Goal: Find contact information: Obtain details needed to contact an individual or organization

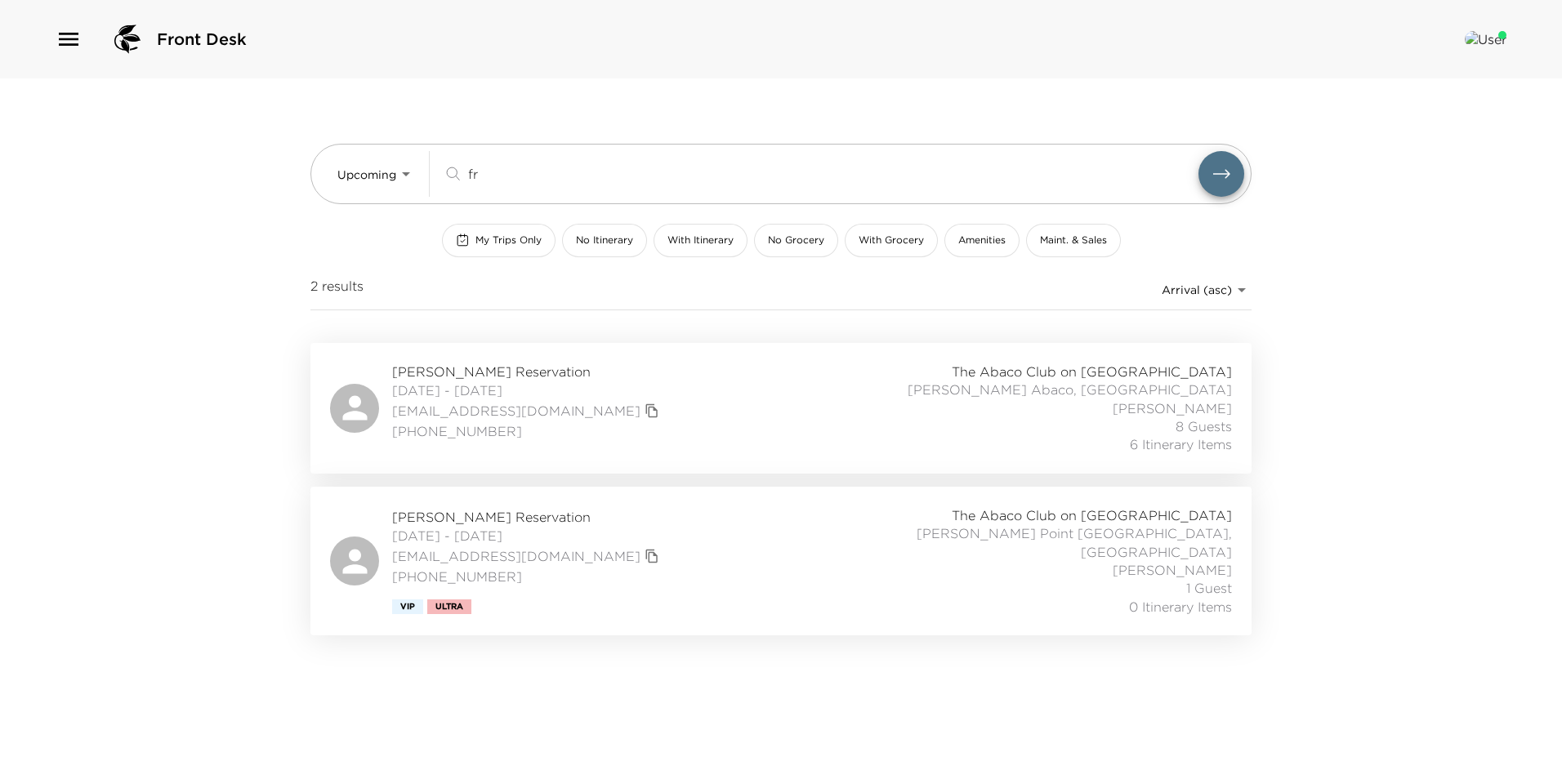
click at [550, 371] on span "Gordon Fraley Reservation" at bounding box center [527, 372] width 271 height 18
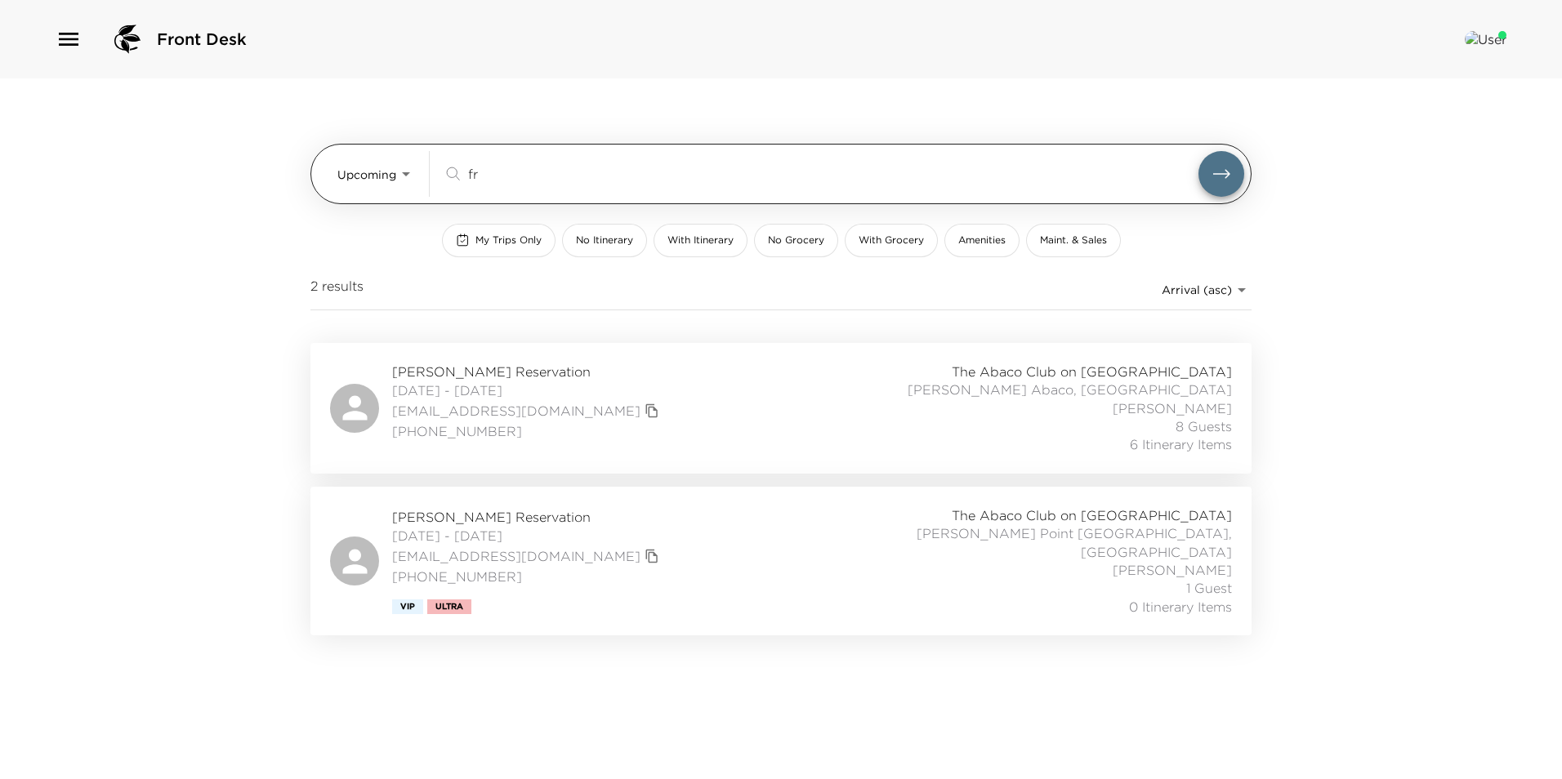
click at [502, 181] on input "fr" at bounding box center [833, 173] width 730 height 19
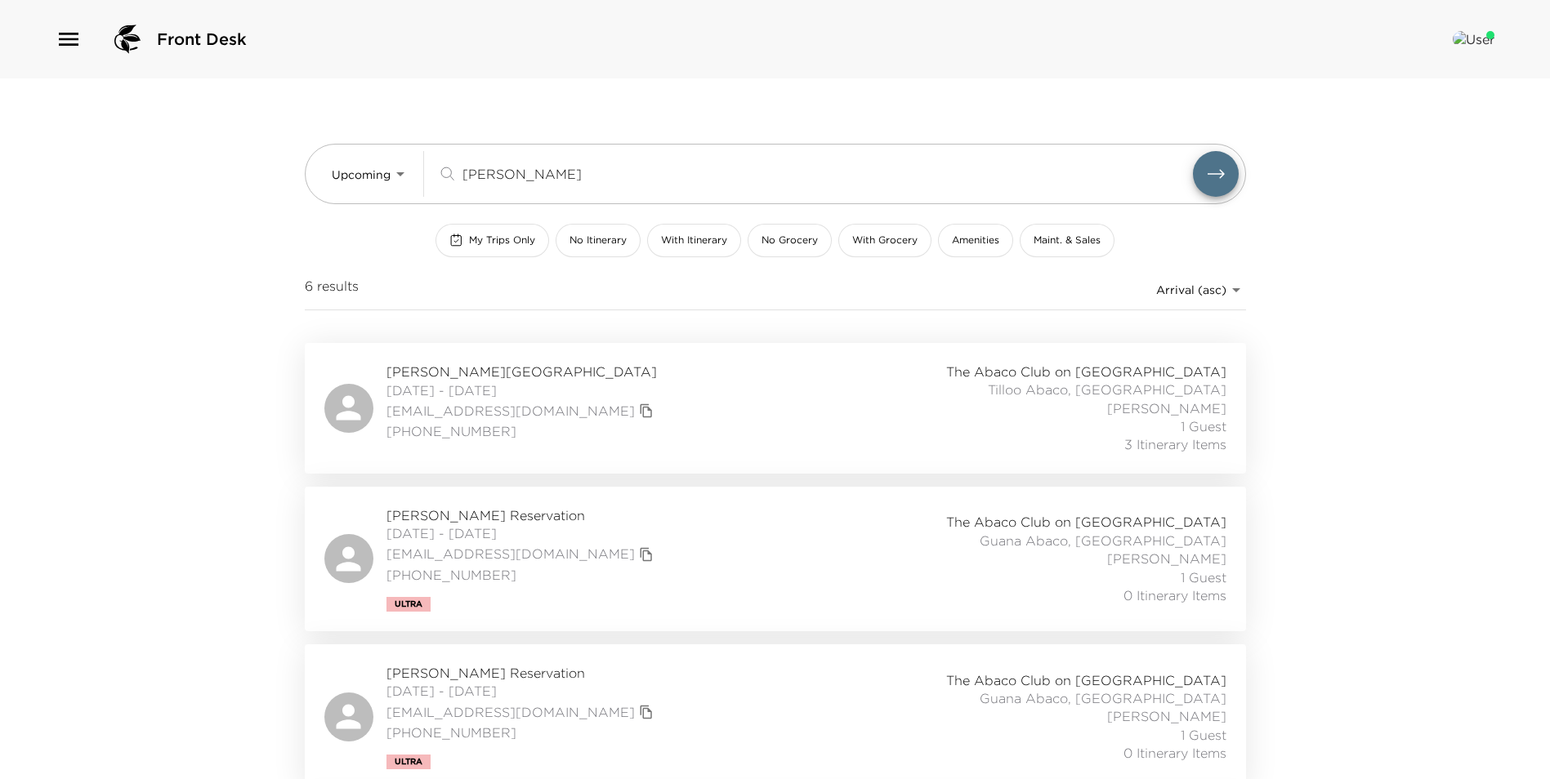
click at [671, 553] on div "Colin Connolly Reservation 11/06/2025 - 11/10/2025 mcolinconnolly@gmail.com (40…" at bounding box center [775, 558] width 902 height 105
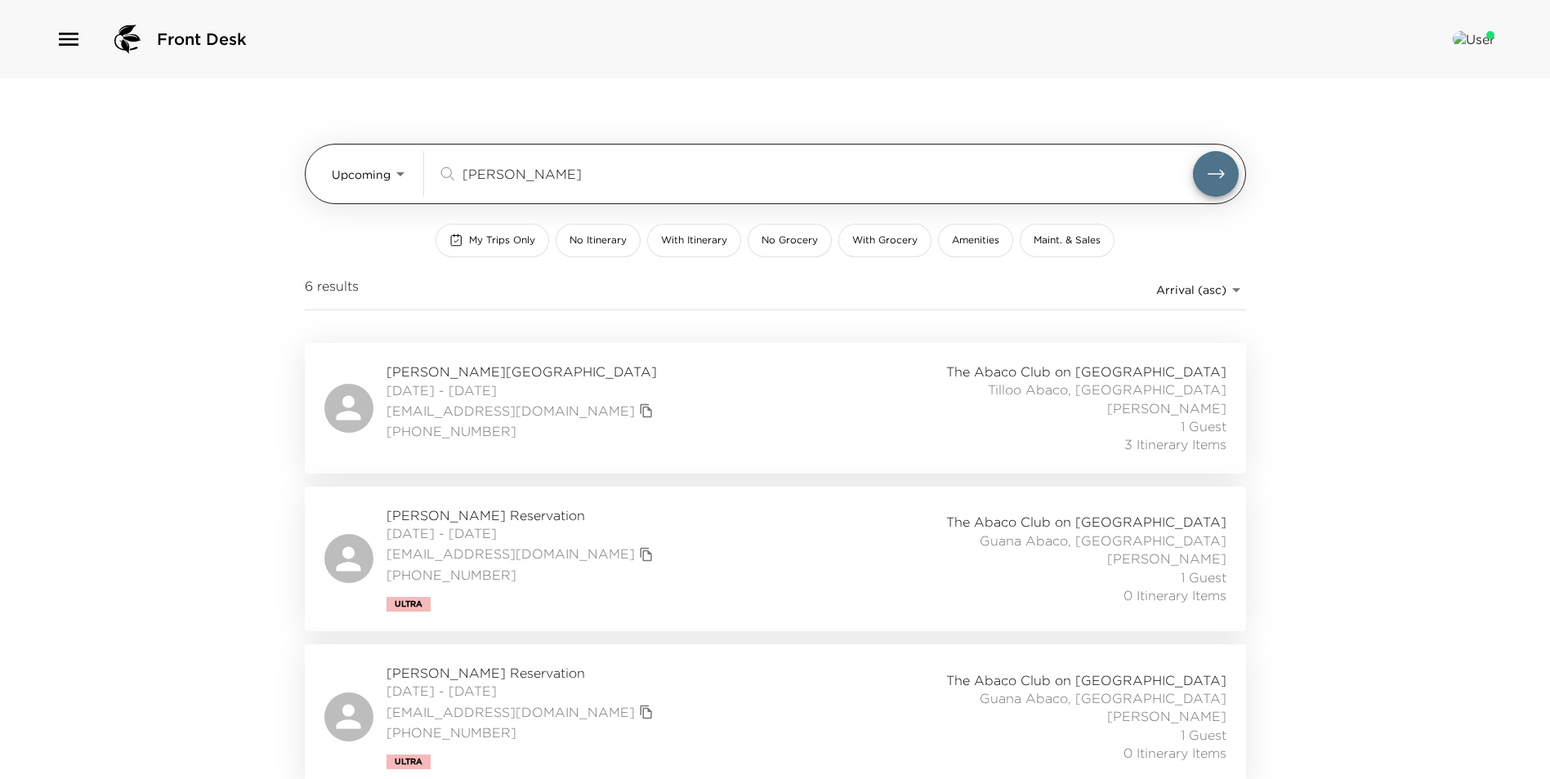
click at [578, 180] on input "colin" at bounding box center [827, 173] width 730 height 19
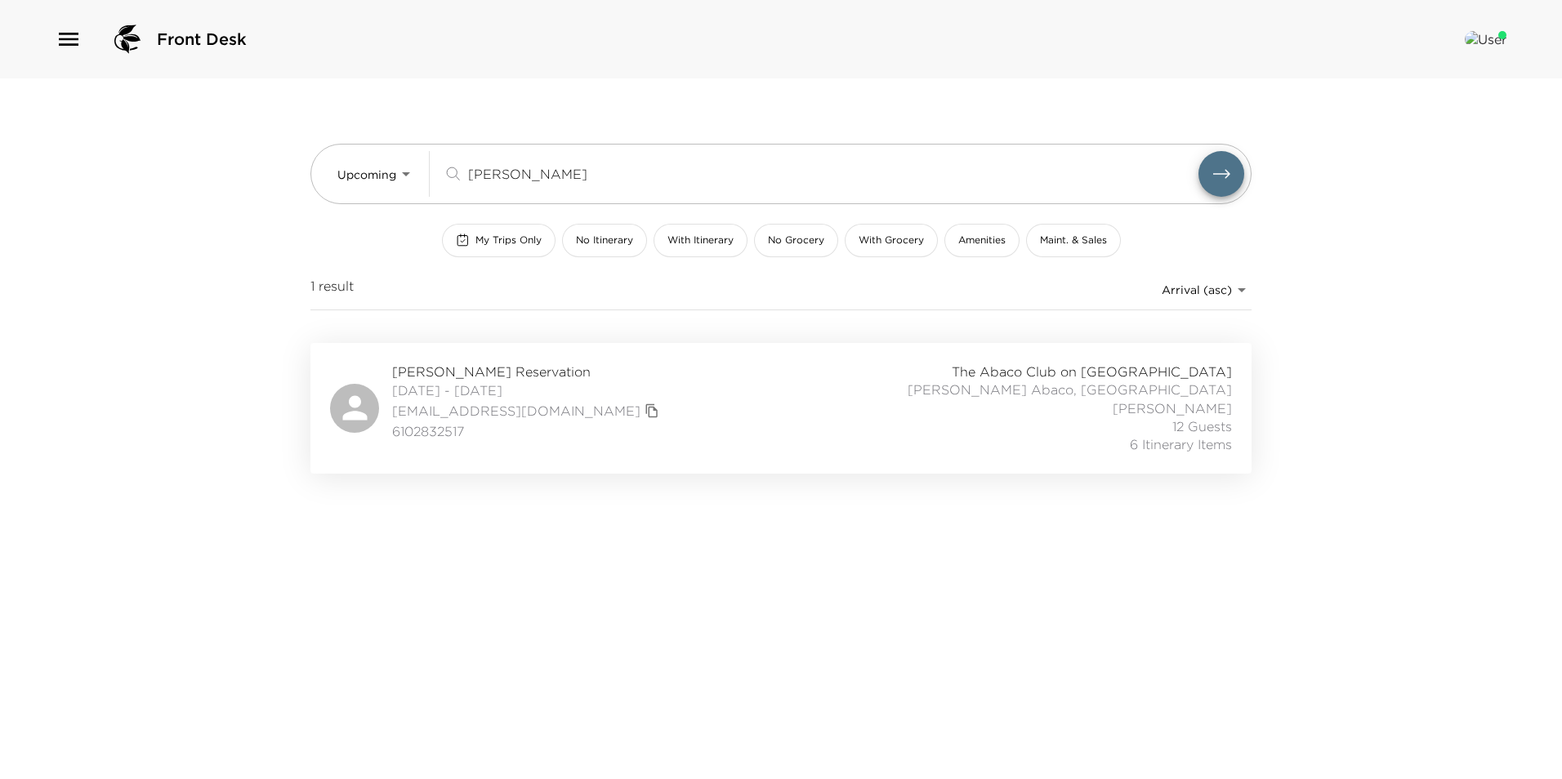
click at [782, 417] on div "Andrew Zoeller Reservation 11/07/2025 - 11/14/2025 andrewwzoeller@gmail.com 610…" at bounding box center [781, 408] width 902 height 91
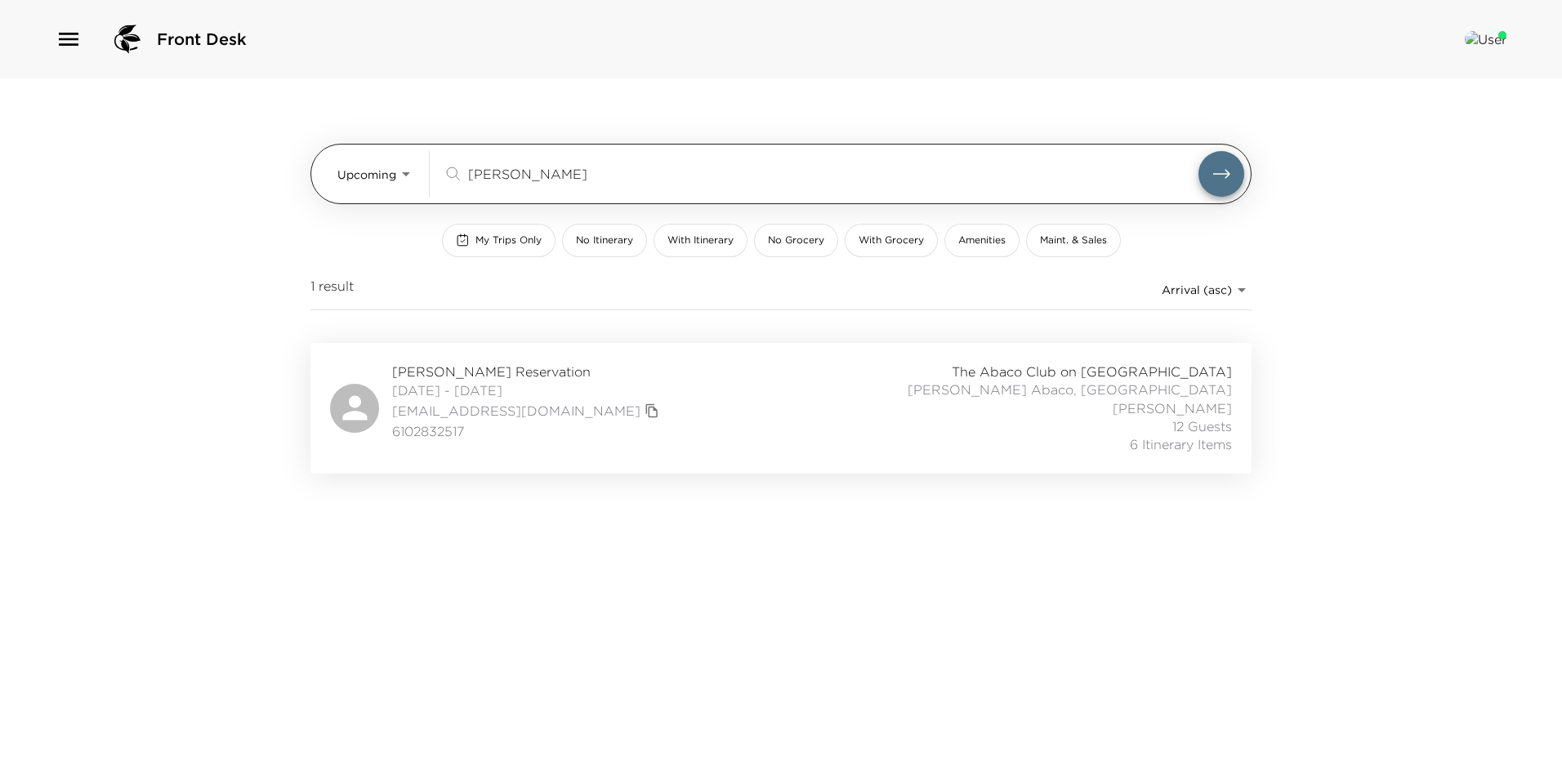
click at [546, 187] on div "lee z ​" at bounding box center [843, 174] width 801 height 46
click at [546, 185] on div "lee z ​" at bounding box center [843, 174] width 801 height 46
click at [546, 182] on input "lee z" at bounding box center [833, 173] width 730 height 19
click at [538, 182] on input "lee z" at bounding box center [833, 173] width 730 height 19
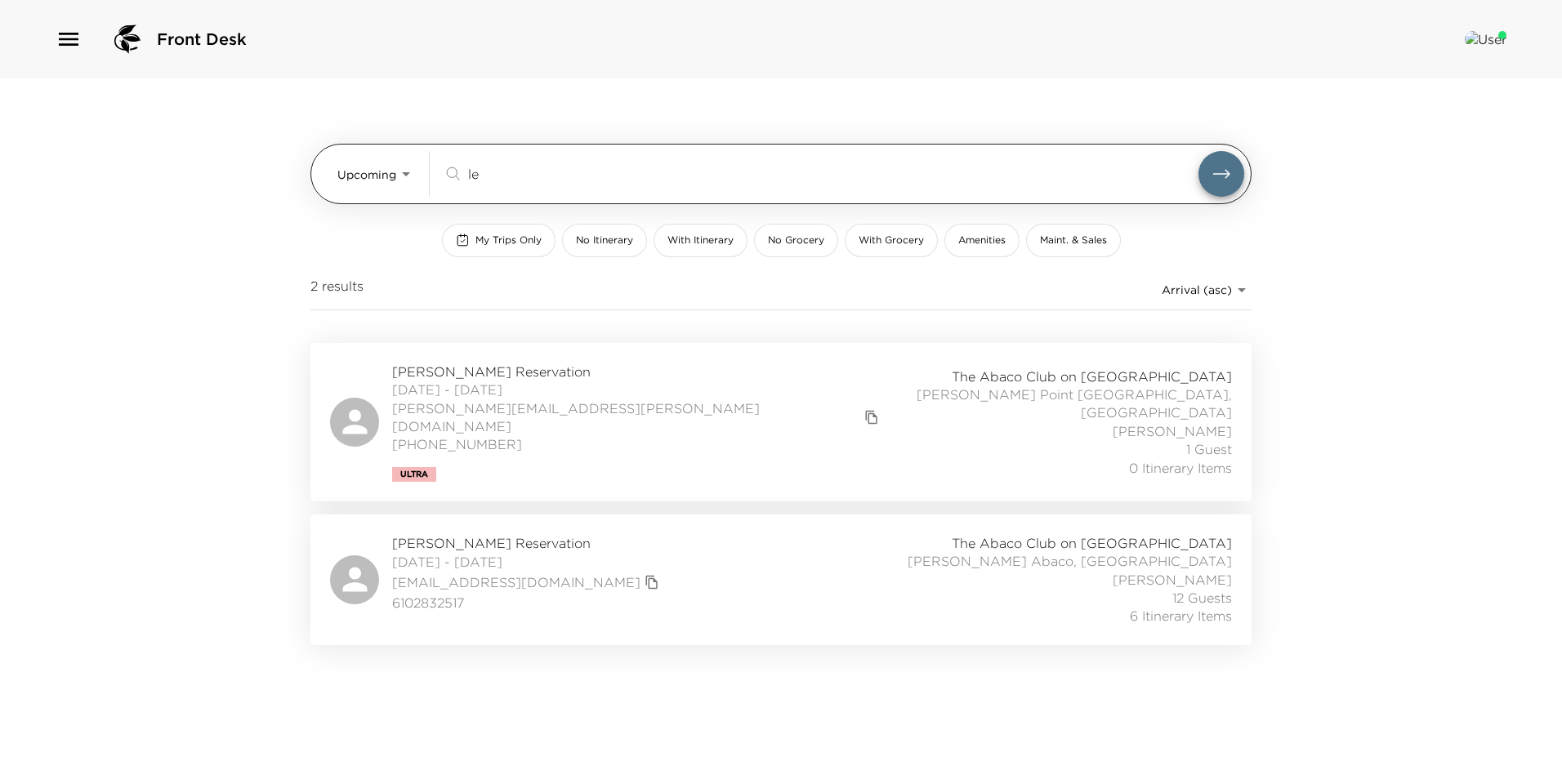
type input "l"
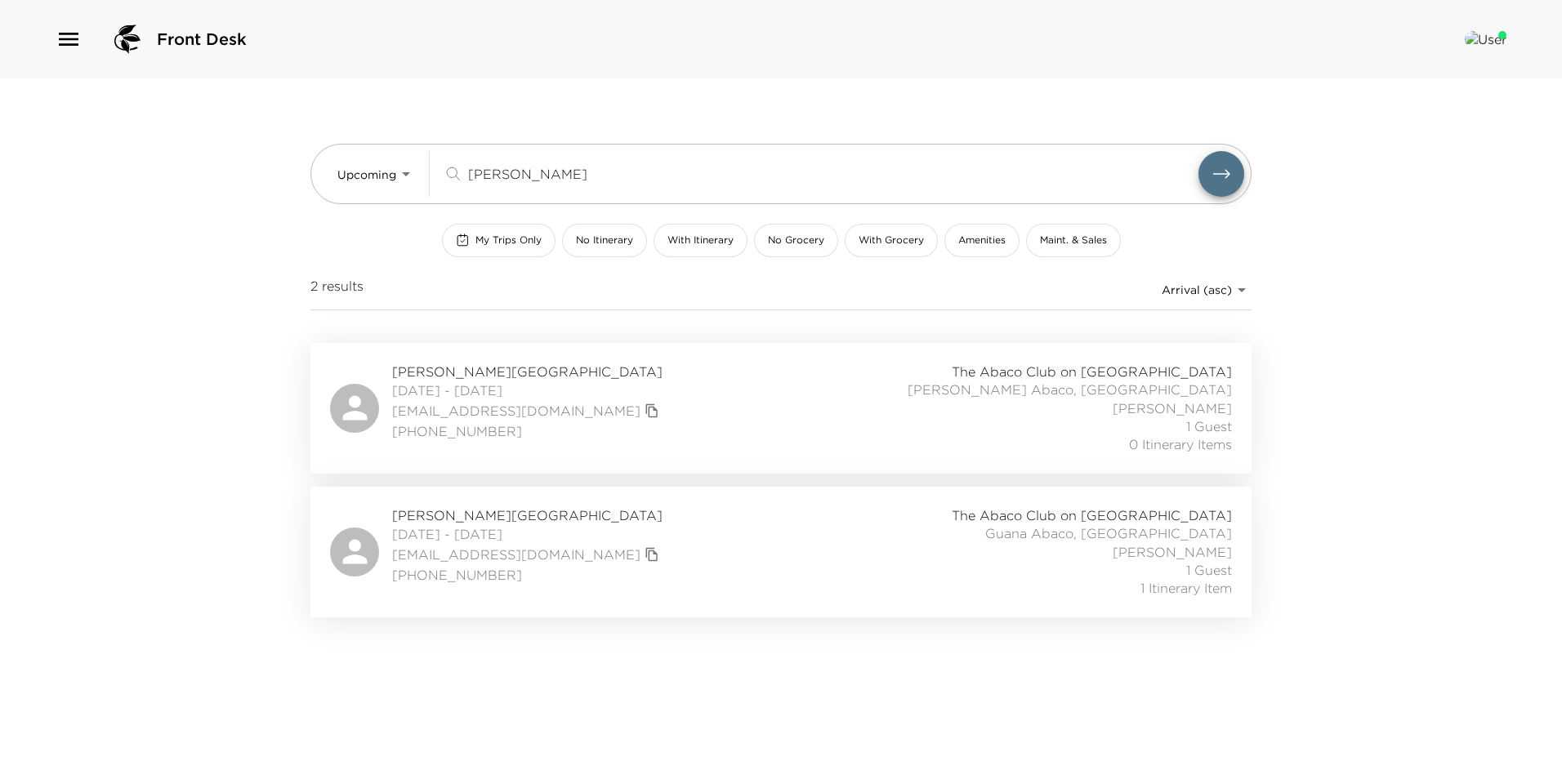
click at [926, 550] on div "The Abaco Club on Winding Bay Guana Abaco, Bahamas Azaria Thompson 1 Guest 1 It…" at bounding box center [1051, 551] width 361 height 91
click at [938, 399] on div "The Abaco Club on Winding Bay Walker Abaco, Bahamas Azaria Thompson 1 Guest 0 I…" at bounding box center [1051, 408] width 361 height 91
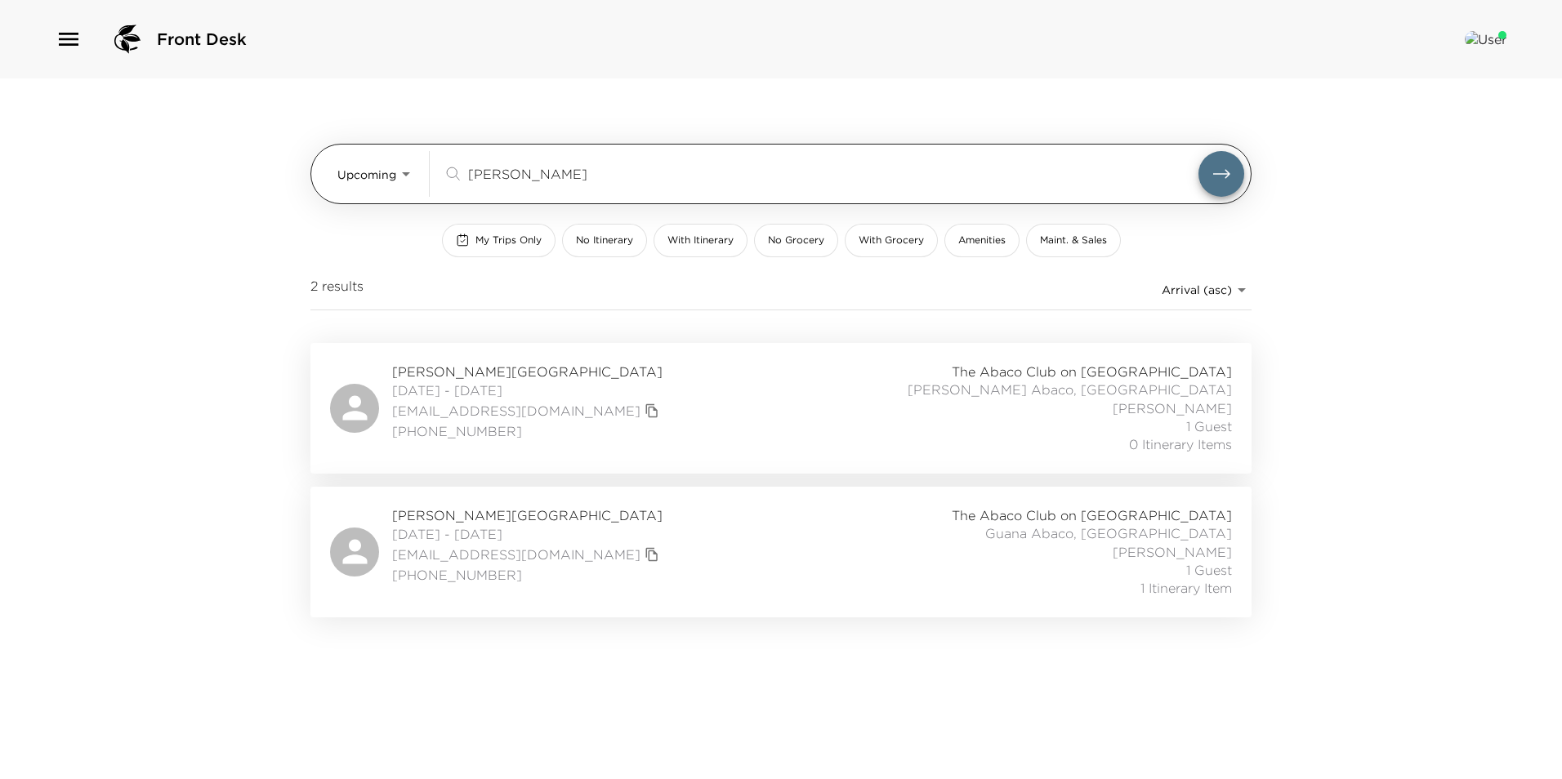
click at [561, 184] on div "brent rivard ​" at bounding box center [843, 174] width 801 height 46
click at [562, 180] on input "brent rivard" at bounding box center [833, 173] width 730 height 19
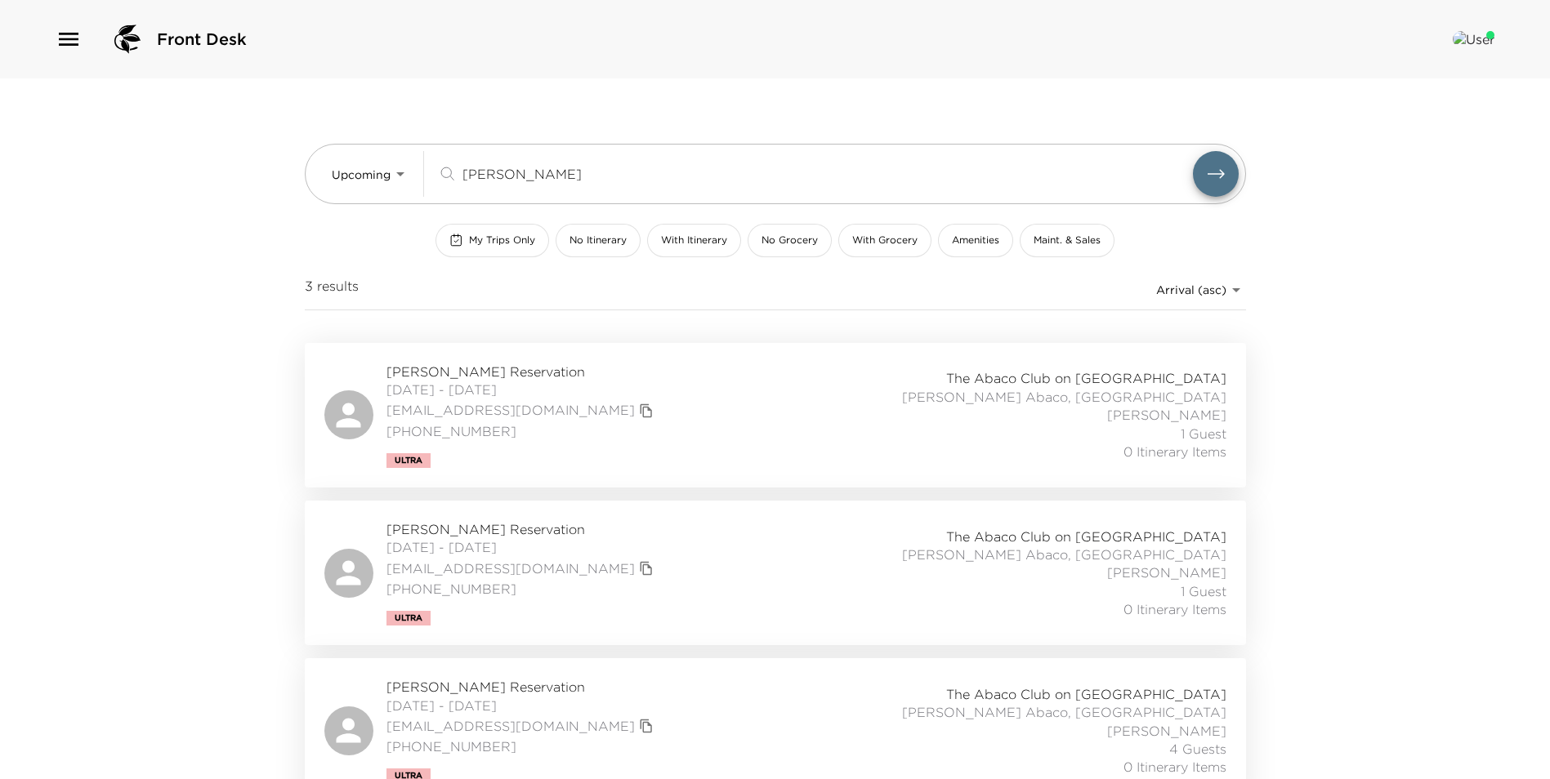
click at [734, 427] on div "Mary Behrens Reservation 11/16/2025 - 11/30/2025 marytbehrens@mac.com (914) 262…" at bounding box center [775, 415] width 902 height 105
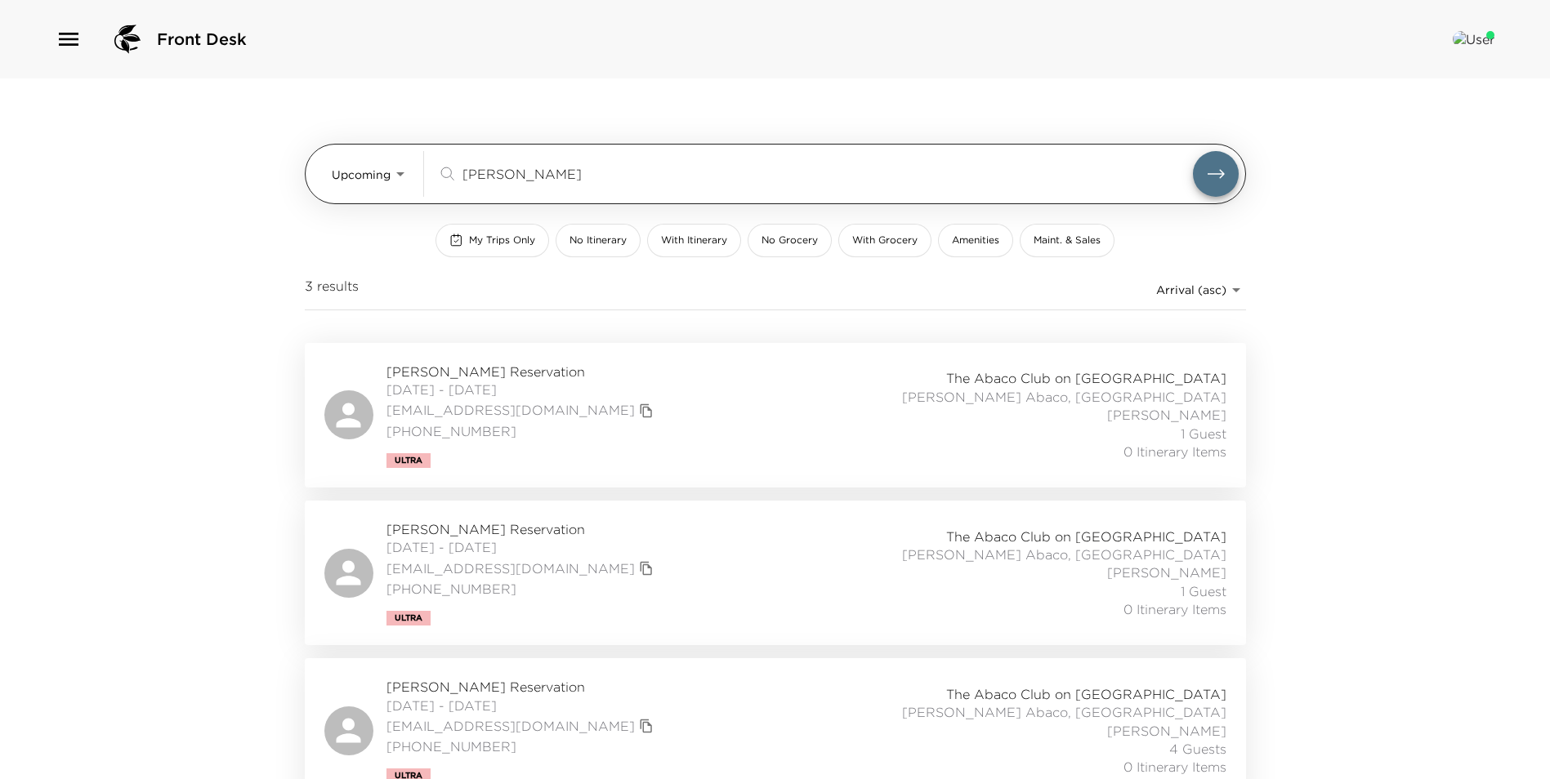
click at [611, 181] on input "mary behr" at bounding box center [827, 173] width 730 height 19
click at [609, 181] on input "mary behr" at bounding box center [827, 173] width 730 height 19
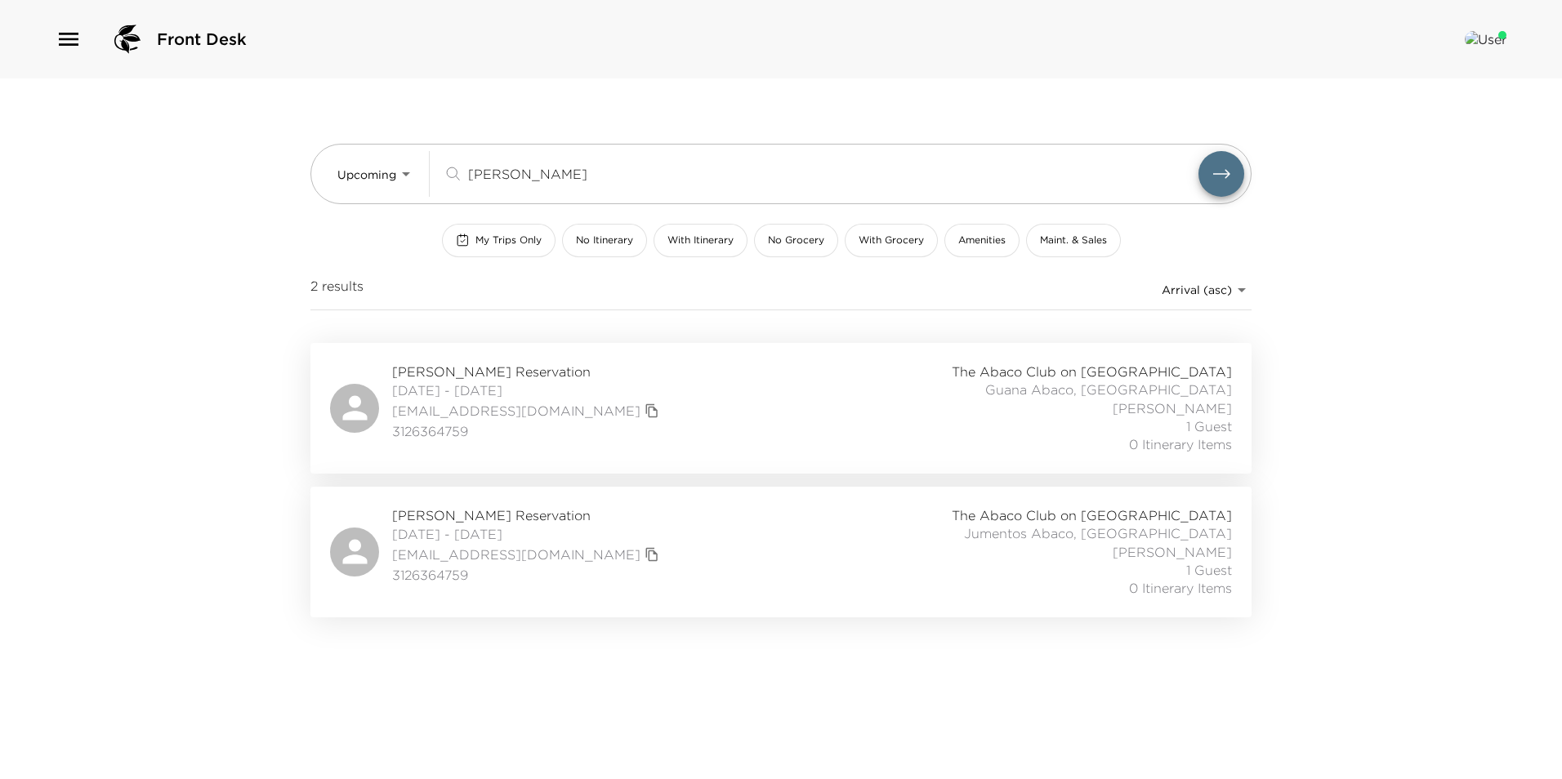
type input "michael bend"
click at [719, 386] on div "Michael Bender Reservation 11/18/2025 - 11/23/2025 michaelwbender20@gmail.com 3…" at bounding box center [781, 408] width 902 height 91
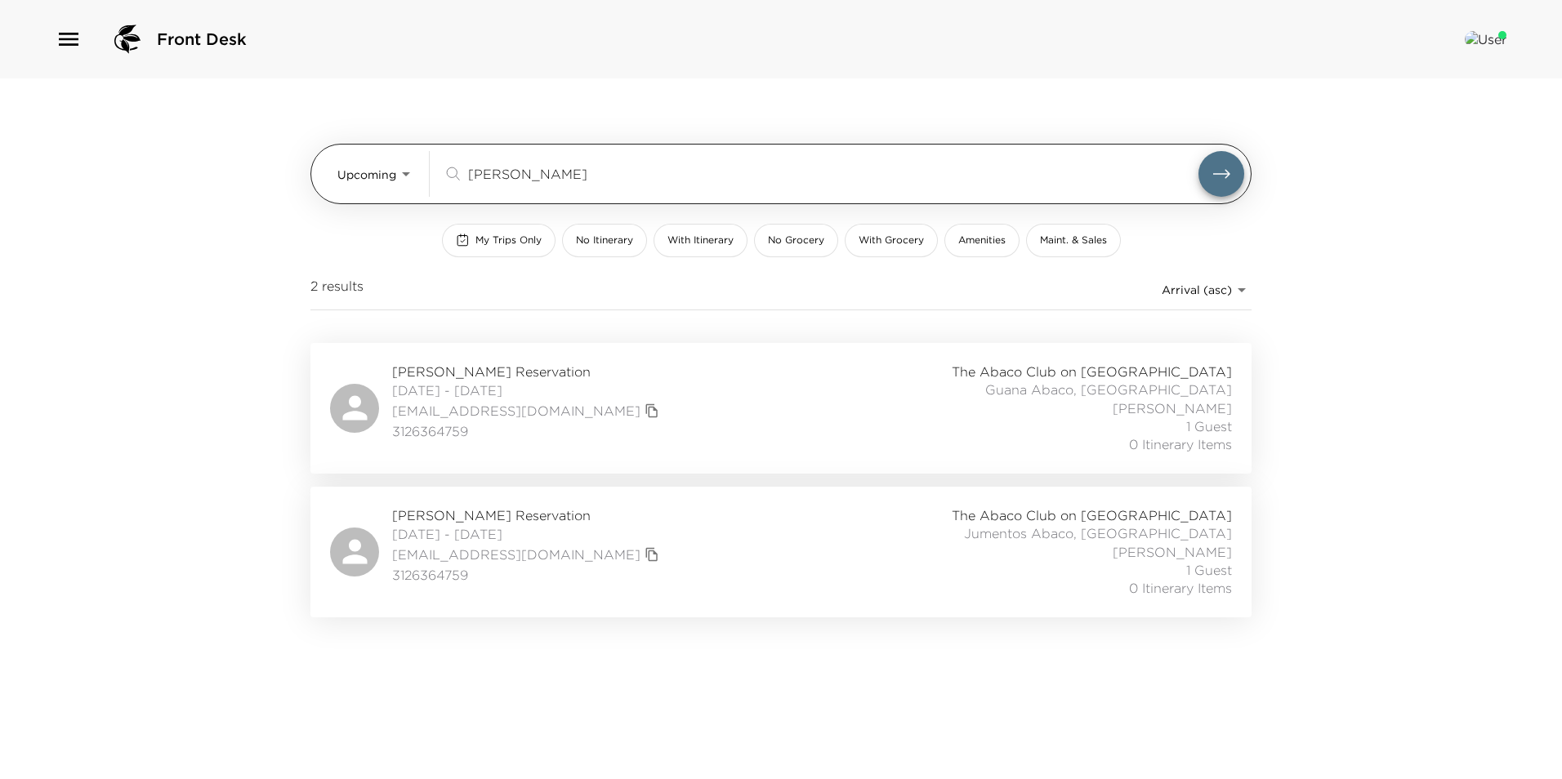
click at [591, 198] on div "Upcoming Upcoming michael bend ​" at bounding box center [780, 174] width 941 height 60
click at [587, 189] on div "michael bend ​" at bounding box center [843, 174] width 801 height 46
click at [587, 187] on div "michael bend ​" at bounding box center [843, 174] width 801 height 46
click at [586, 184] on div "michael bend ​" at bounding box center [843, 174] width 801 height 46
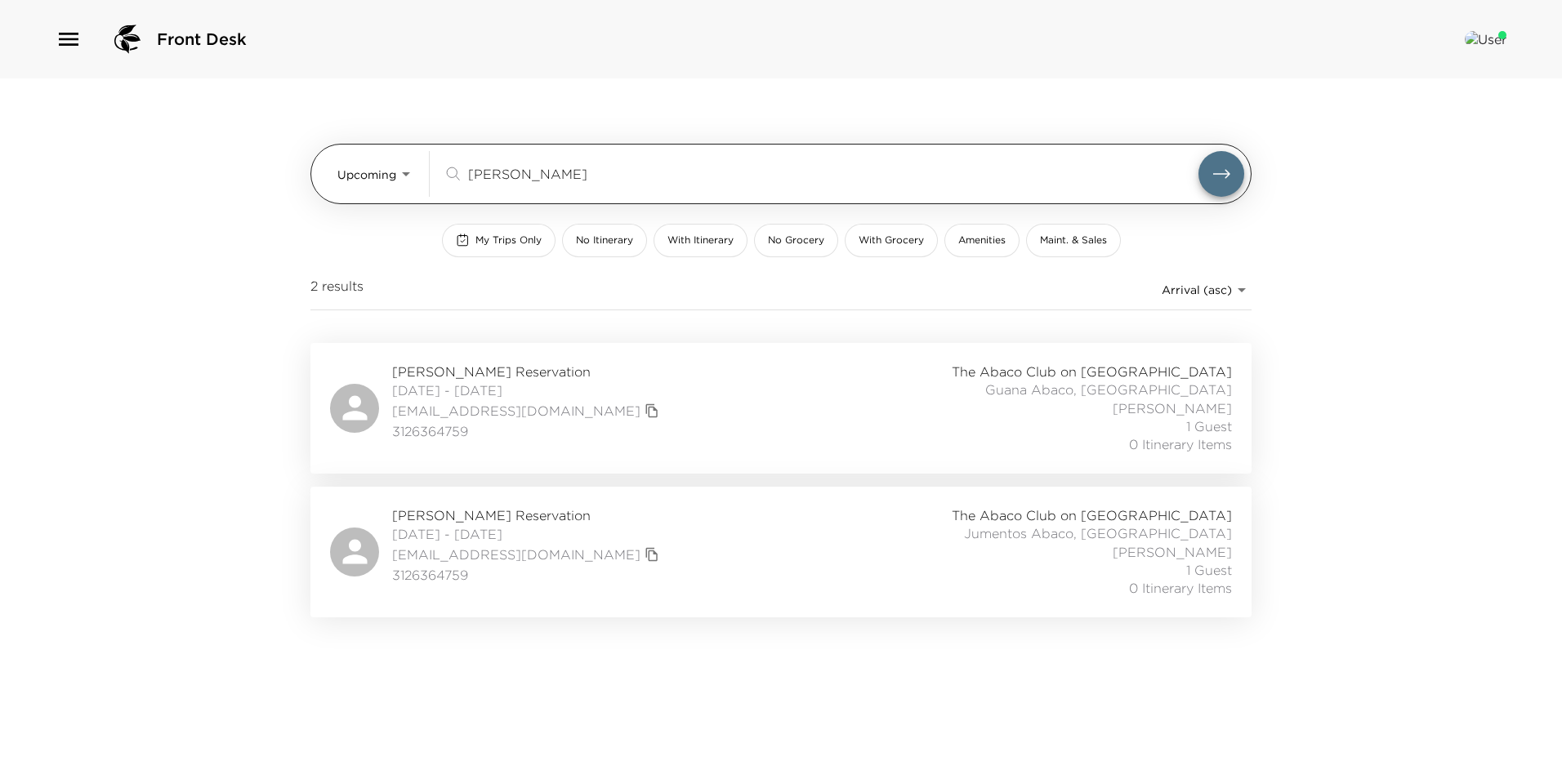
click at [586, 184] on div "michael bend ​" at bounding box center [843, 174] width 801 height 46
click at [583, 173] on input "michael bend" at bounding box center [833, 173] width 730 height 19
click at [568, 175] on input "michael bend" at bounding box center [833, 173] width 730 height 19
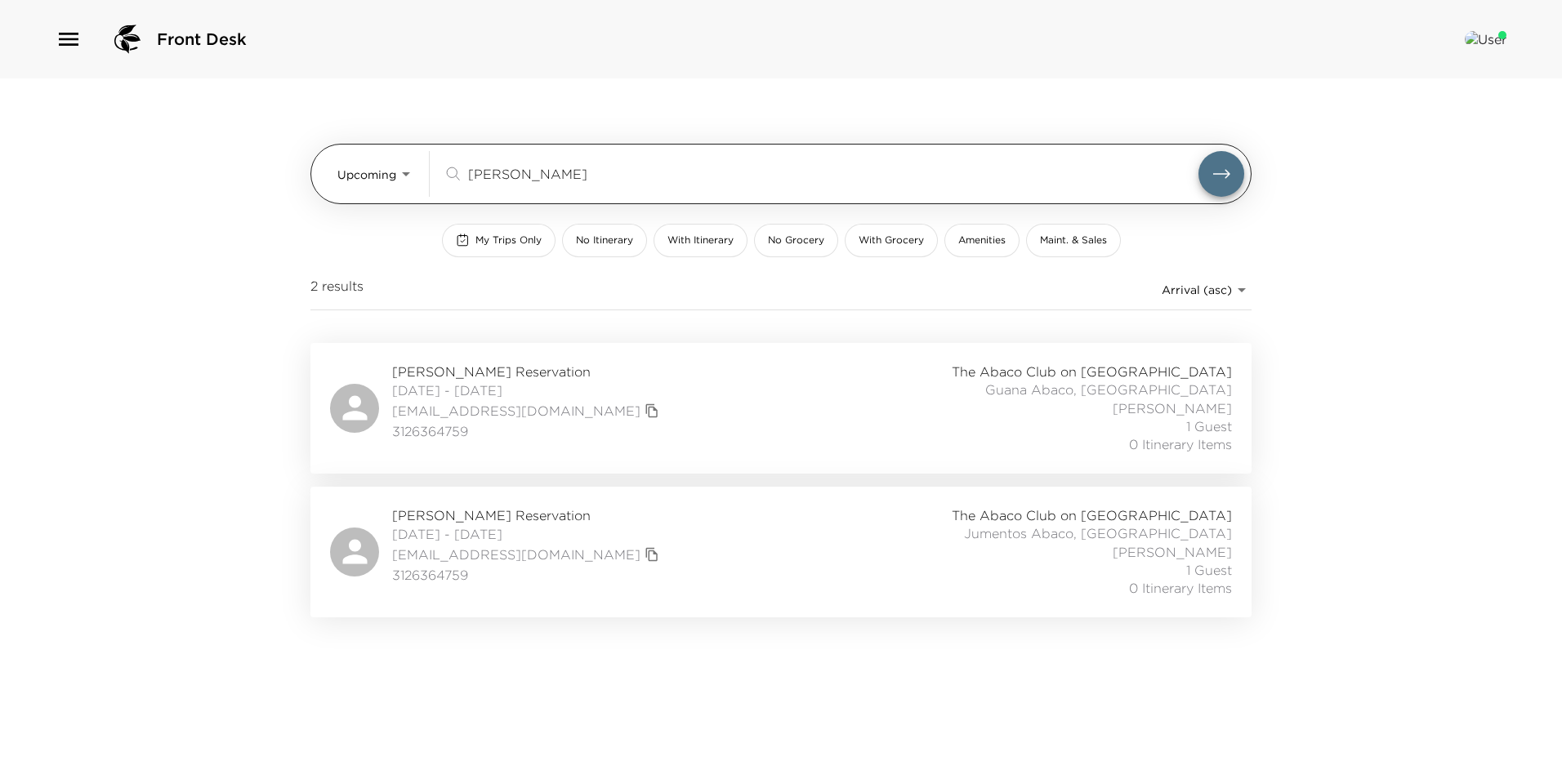
click at [568, 175] on input "michael bend" at bounding box center [833, 173] width 730 height 19
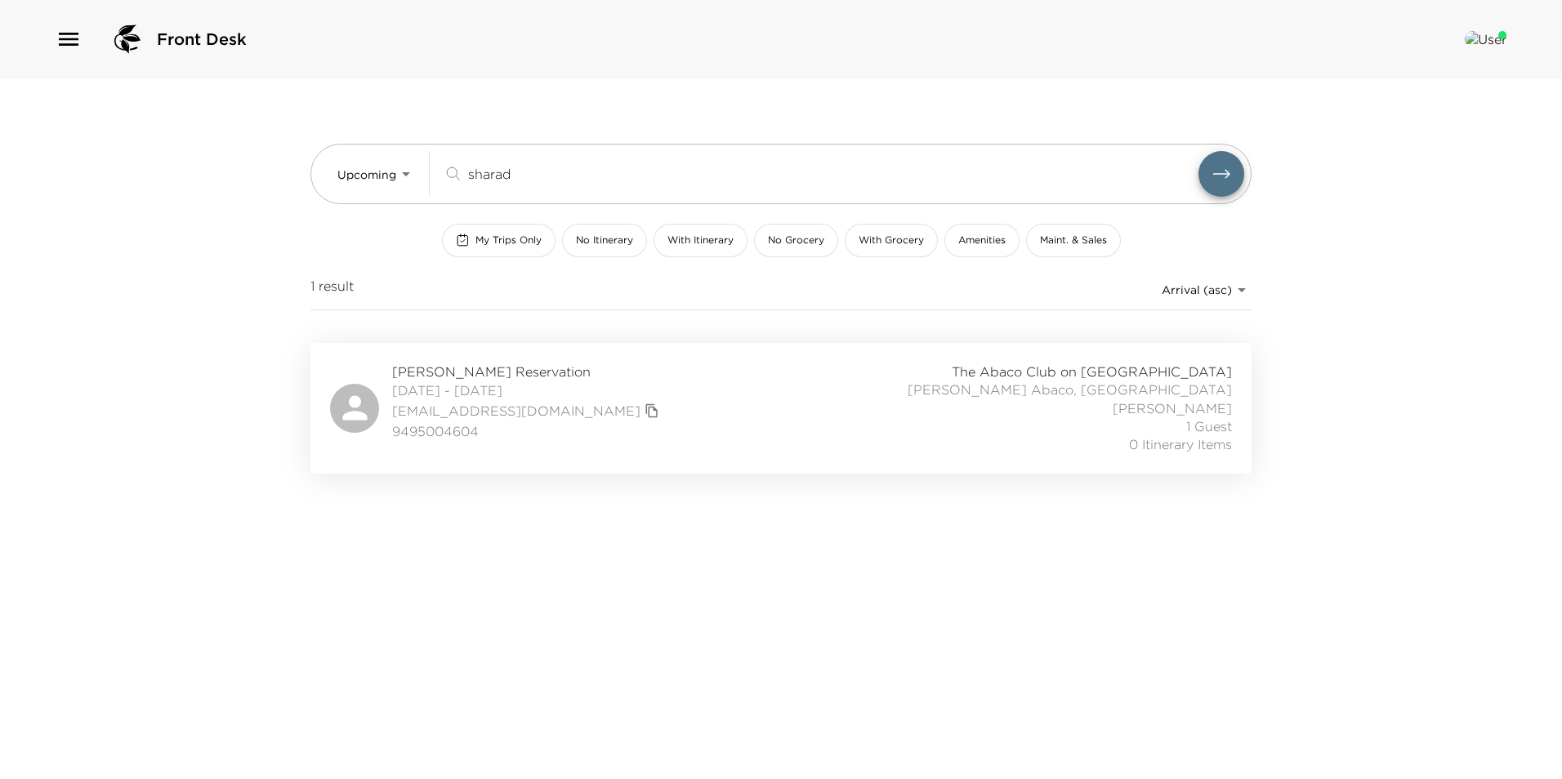
type input "sharad"
click at [755, 407] on div "Sharad Bansal Reservation 11/22/2025 - 11/29/2025 sharad.bansal@gmail.com 94950…" at bounding box center [781, 408] width 902 height 91
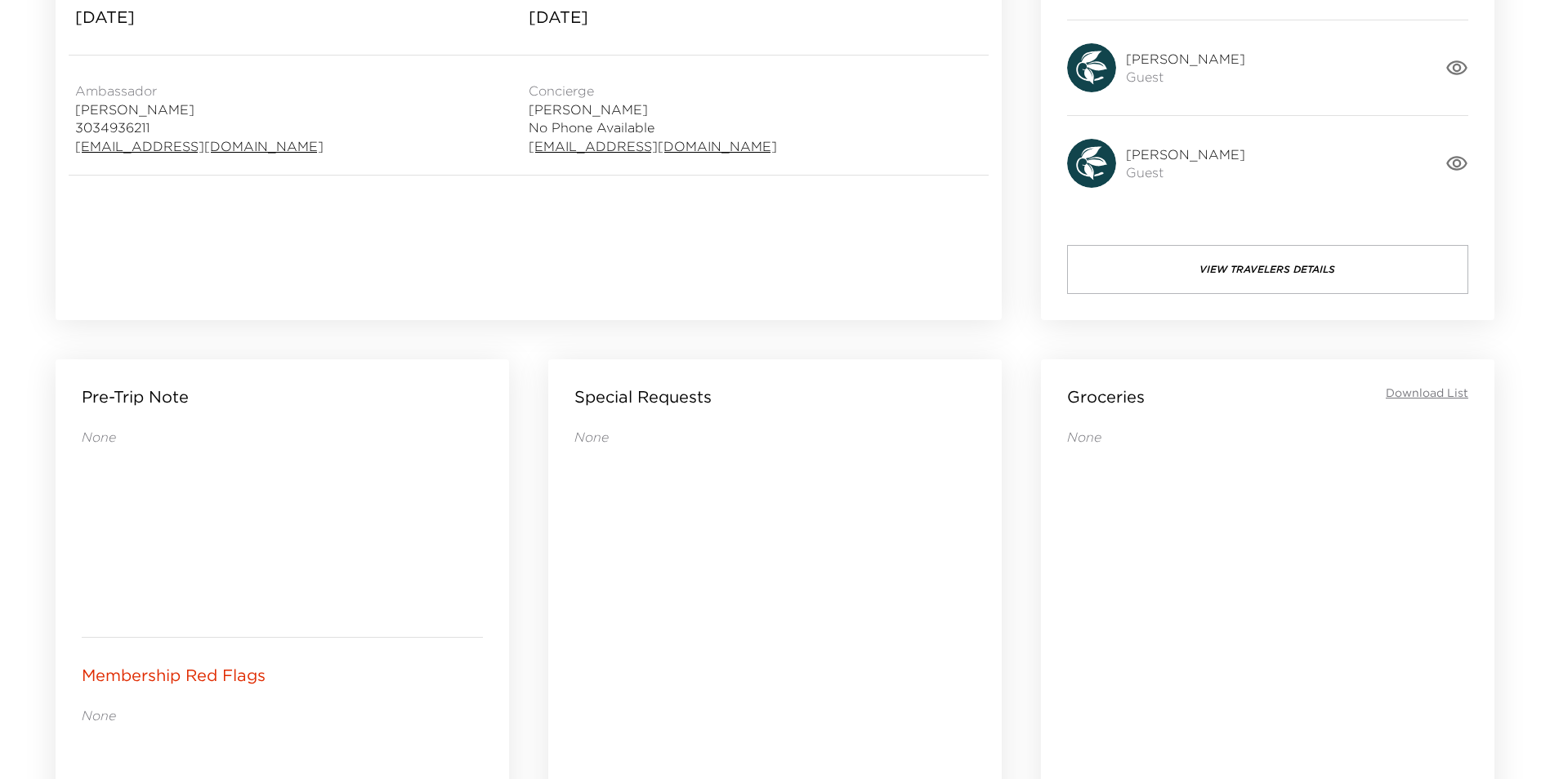
scroll to position [980, 0]
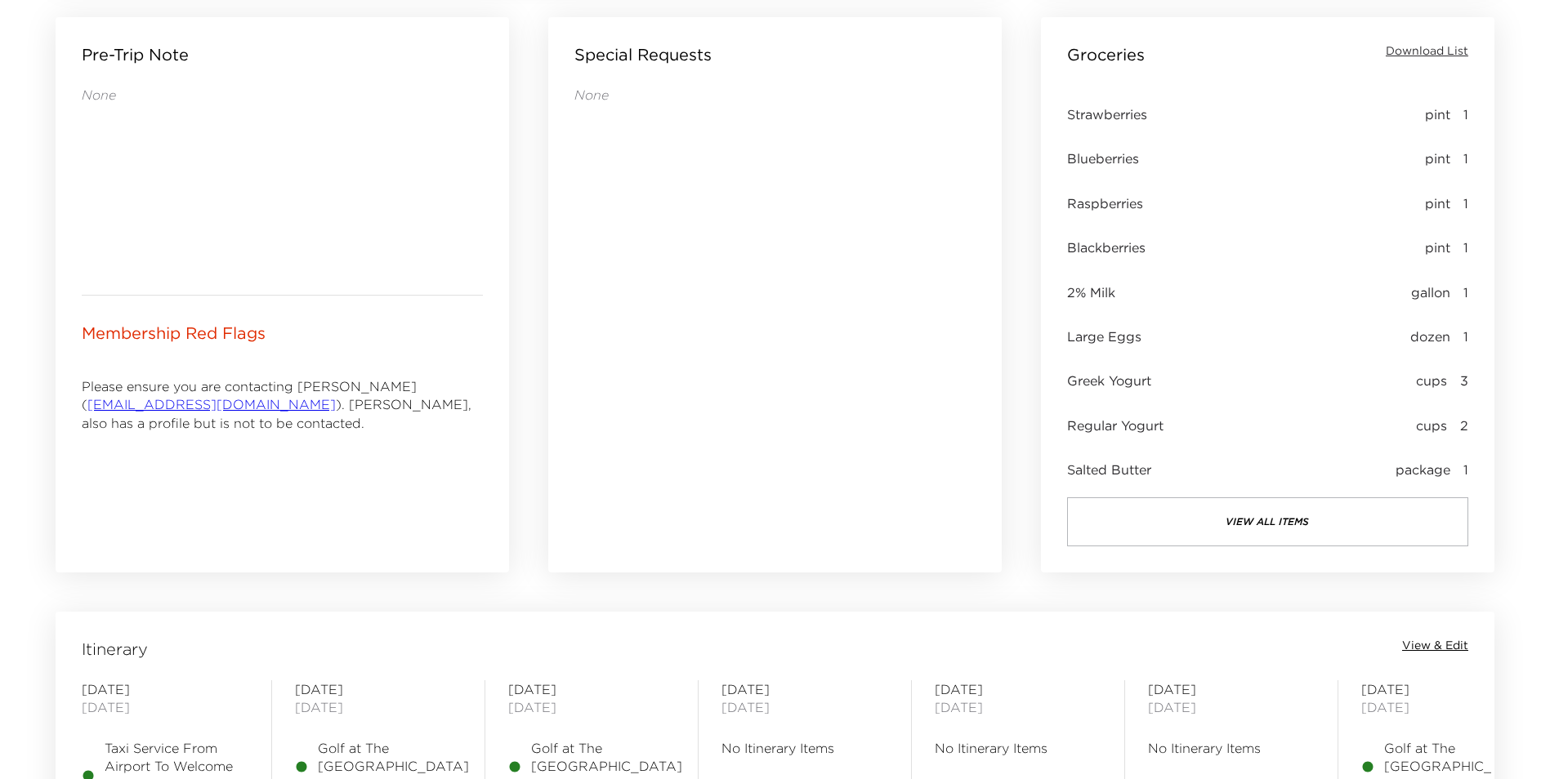
scroll to position [1062, 0]
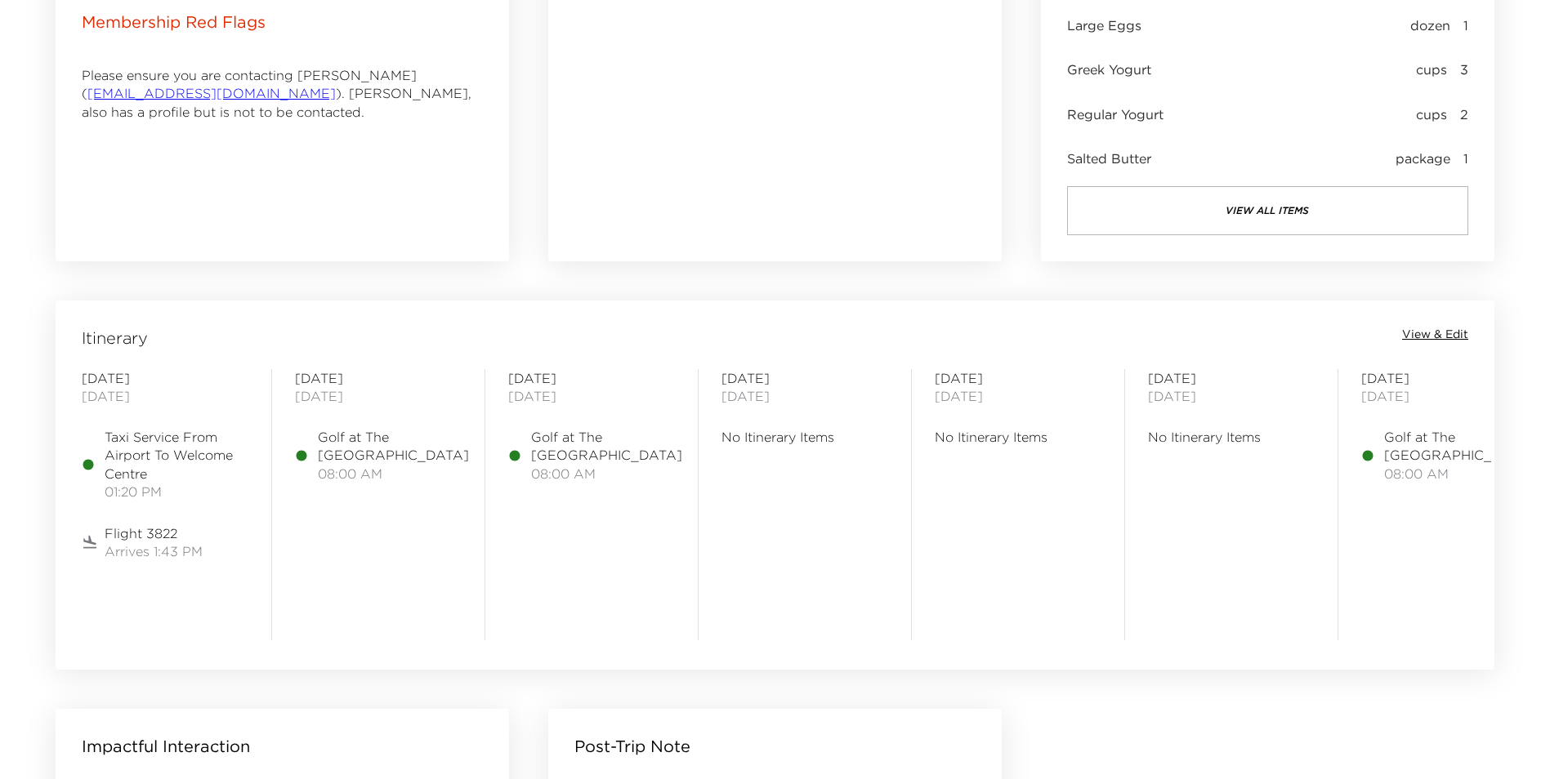
click at [1332, 201] on button "view all items" at bounding box center [1267, 210] width 401 height 49
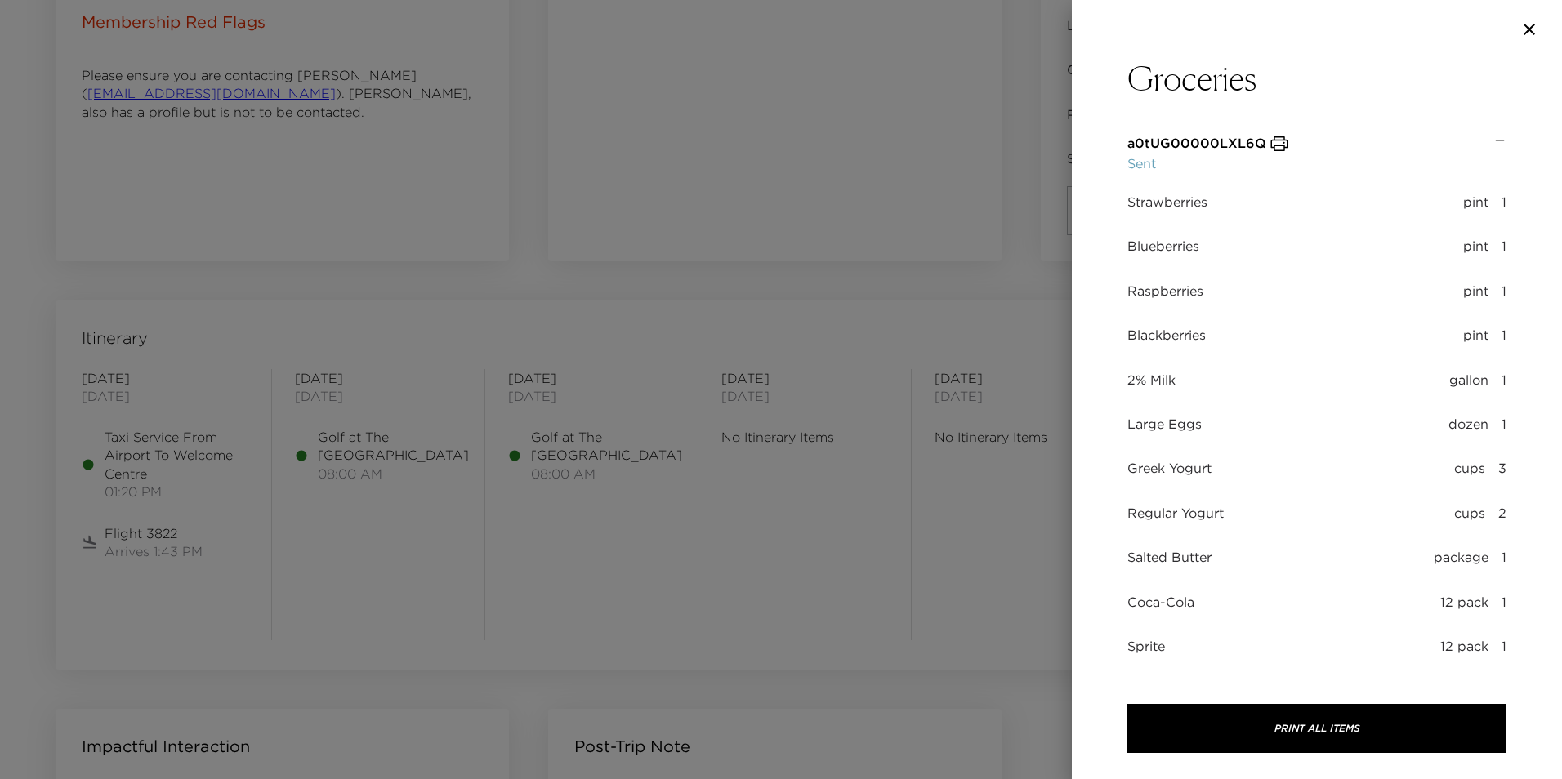
click at [386, 280] on div at bounding box center [781, 389] width 1562 height 779
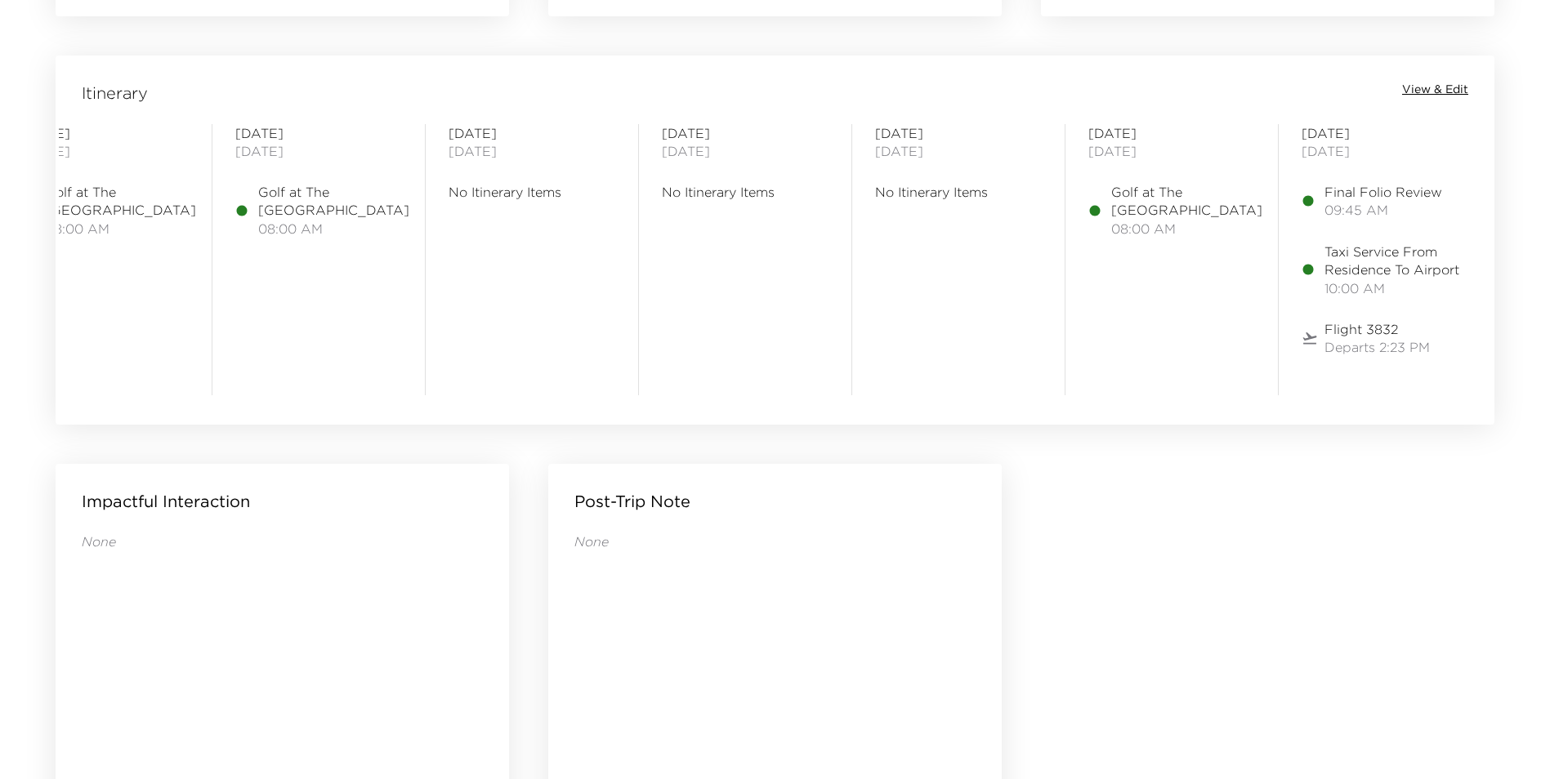
scroll to position [0, 0]
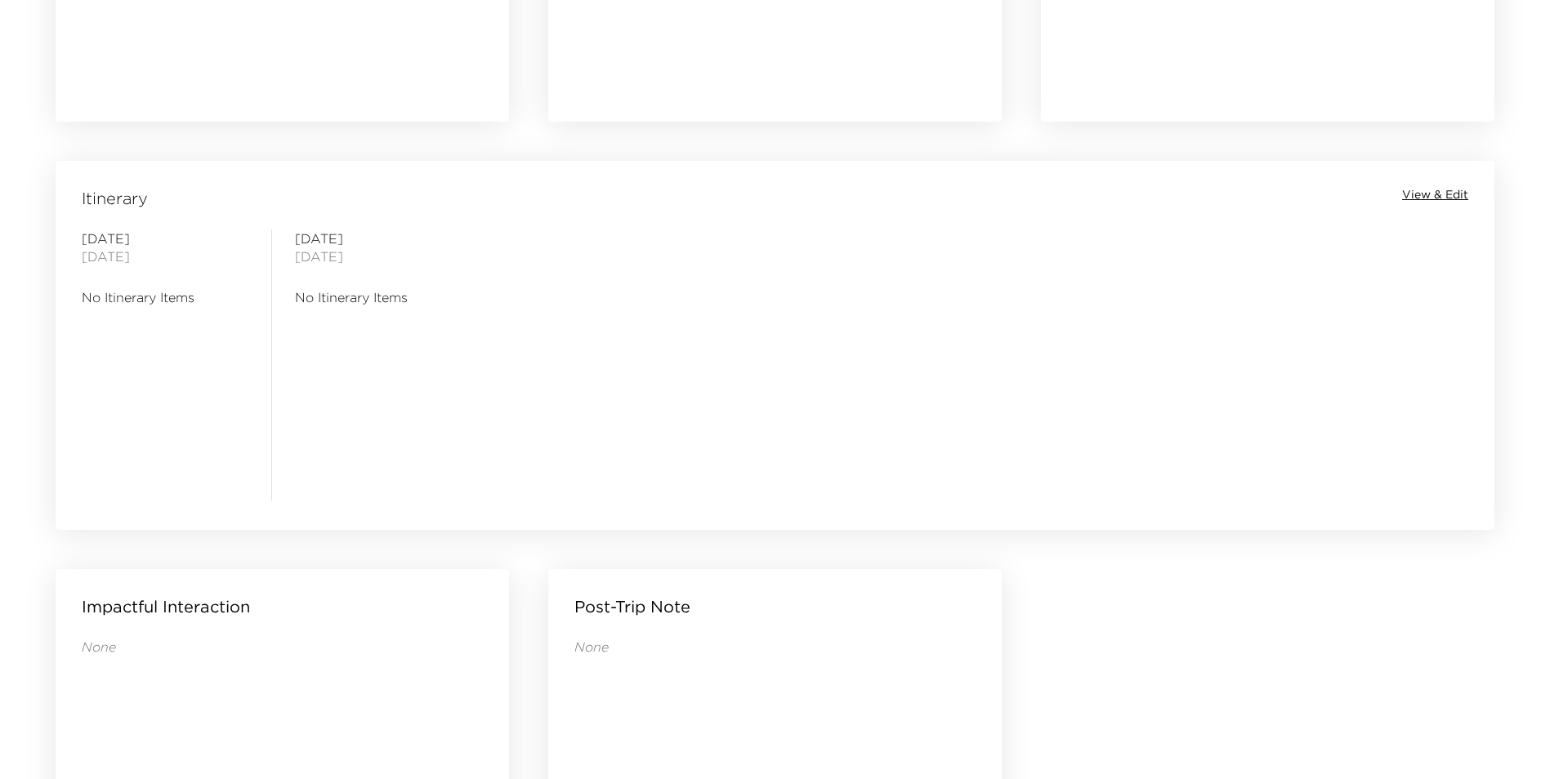
scroll to position [1062, 0]
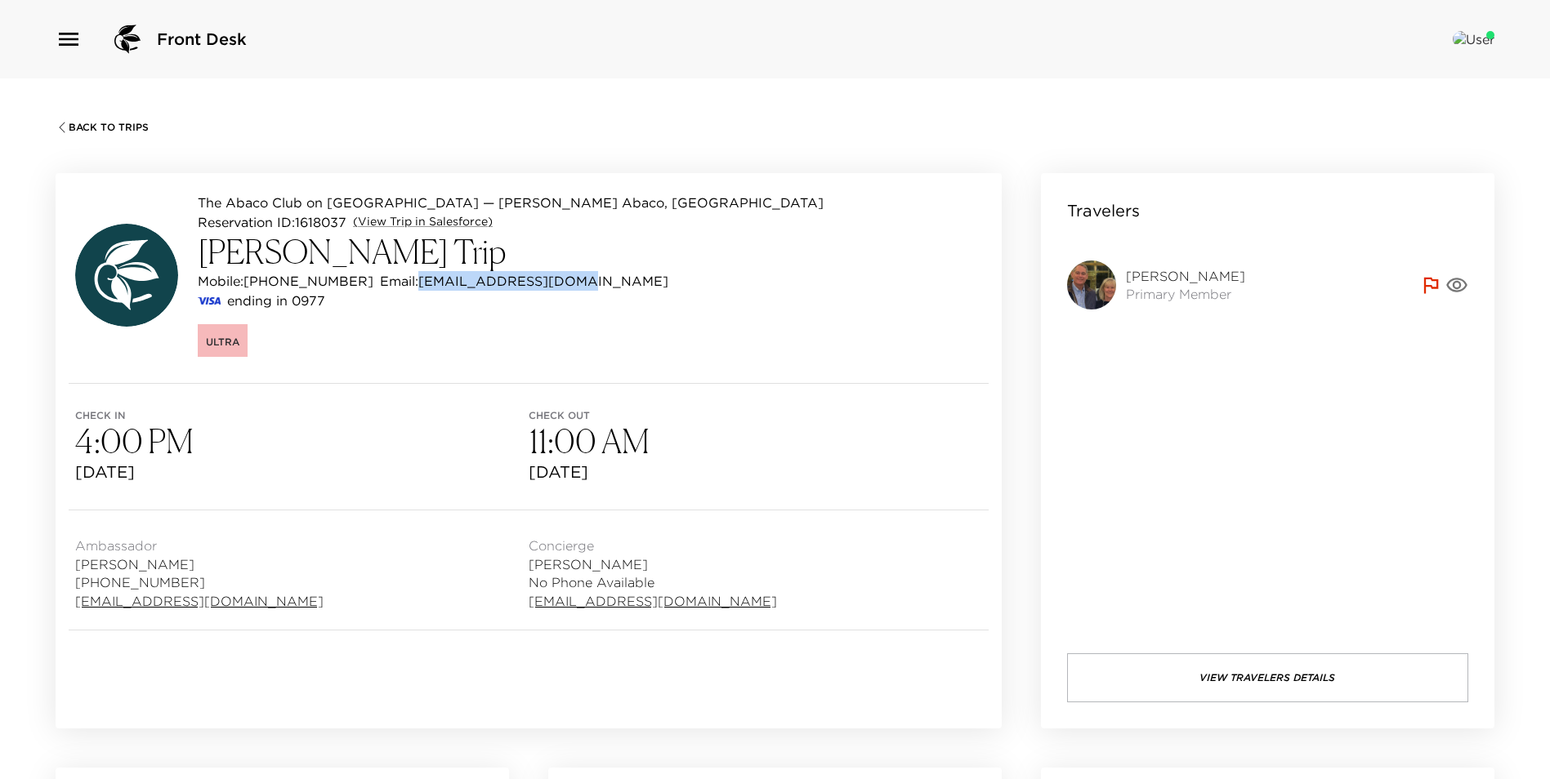
drag, startPoint x: 397, startPoint y: 282, endPoint x: 611, endPoint y: 283, distance: 214.0
click at [611, 283] on div "The Abaco Club on Winding Bay — Walker Abaco, Bahamas Reservation ID: 1618037 (…" at bounding box center [529, 278] width 946 height 210
drag, startPoint x: 611, startPoint y: 283, endPoint x: 531, endPoint y: 285, distance: 80.1
copy p "marytbehrens@mac.com"
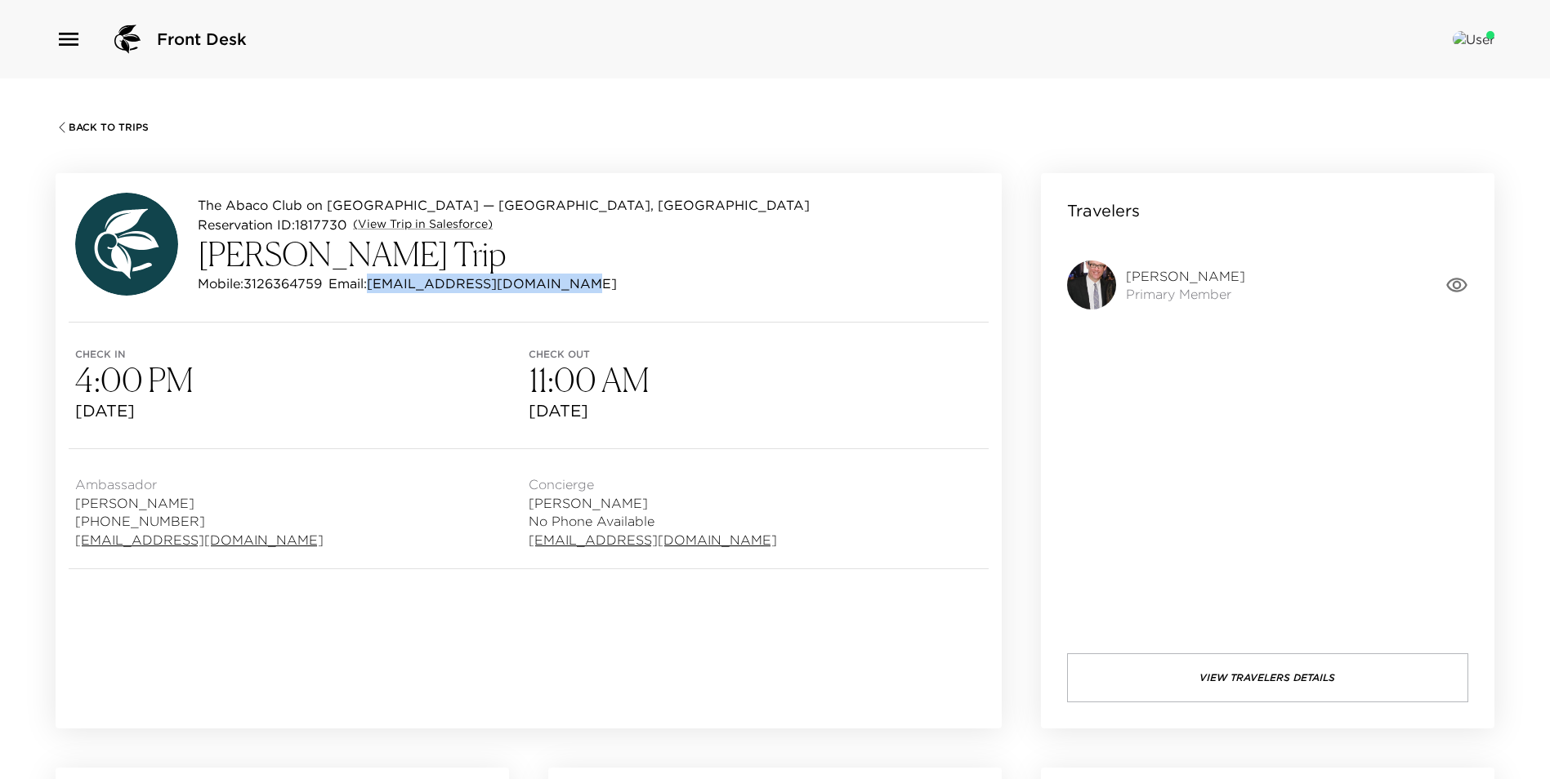
drag, startPoint x: 375, startPoint y: 283, endPoint x: 616, endPoint y: 285, distance: 241.0
click at [616, 285] on div "The Abaco Club on [GEOGRAPHIC_DATA] — [GEOGRAPHIC_DATA], [GEOGRAPHIC_DATA] Rese…" at bounding box center [529, 247] width 946 height 149
drag, startPoint x: 616, startPoint y: 285, endPoint x: 537, endPoint y: 285, distance: 79.2
copy p "[EMAIL_ADDRESS][DOMAIN_NAME]"
drag, startPoint x: 387, startPoint y: 285, endPoint x: 566, endPoint y: 283, distance: 178.9
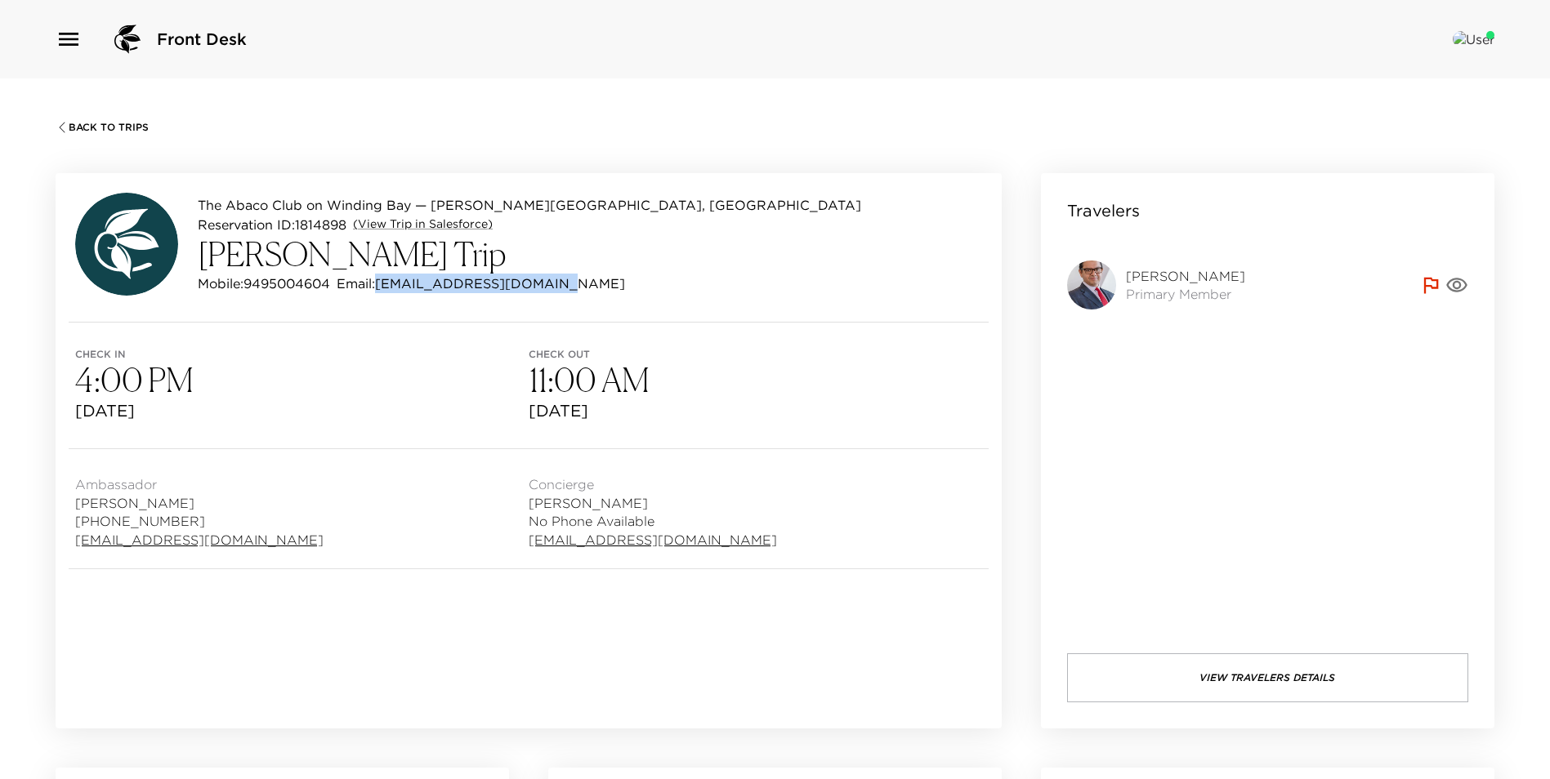
click at [566, 283] on div "Mobile: [PHONE_NUMBER] Email: [EMAIL_ADDRESS][DOMAIN_NAME]" at bounding box center [529, 284] width 663 height 20
drag, startPoint x: 566, startPoint y: 283, endPoint x: 535, endPoint y: 285, distance: 31.1
copy p "[EMAIL_ADDRESS][DOMAIN_NAME]"
